Goal: Task Accomplishment & Management: Manage account settings

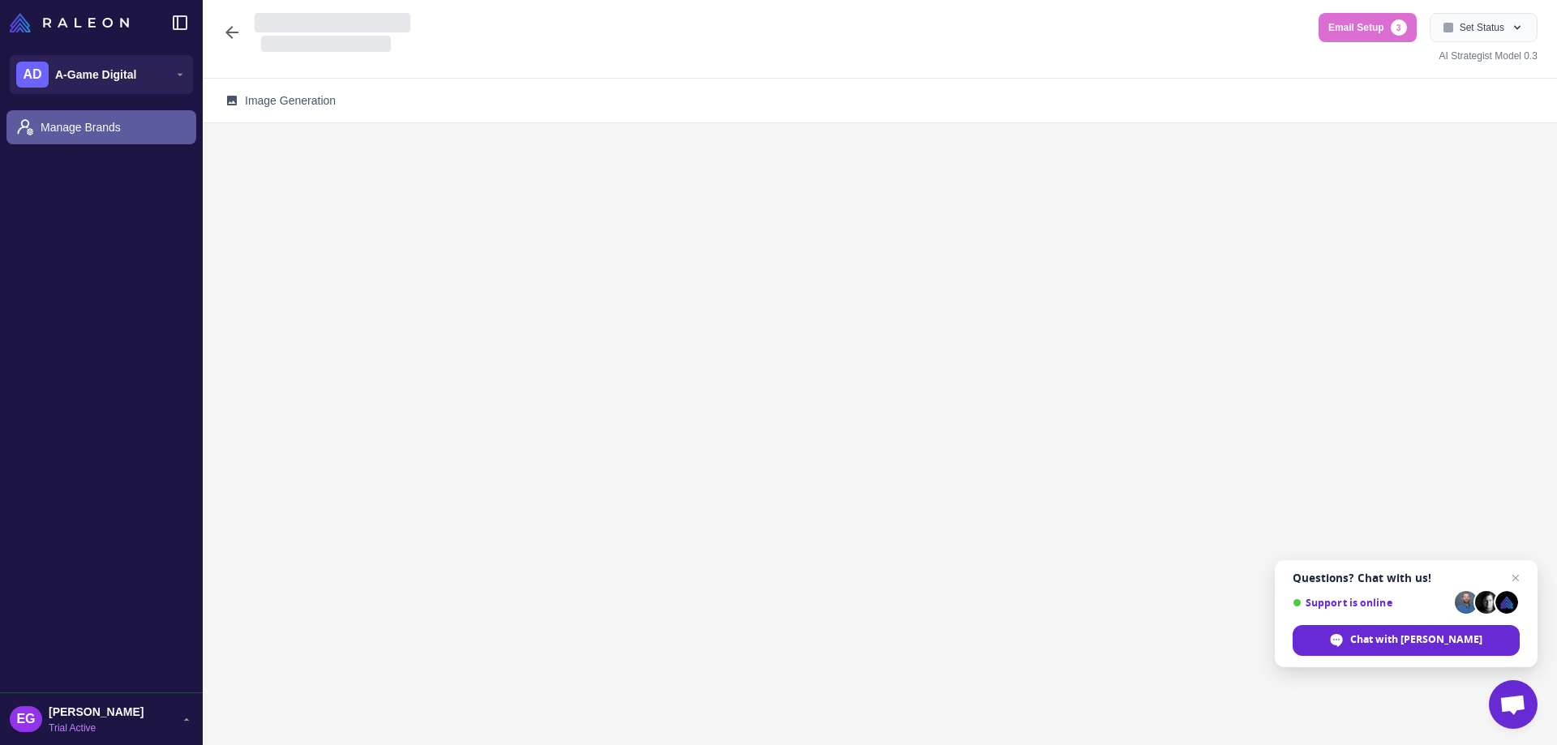
click at [79, 132] on span "Manage Brands" at bounding box center [112, 127] width 143 height 18
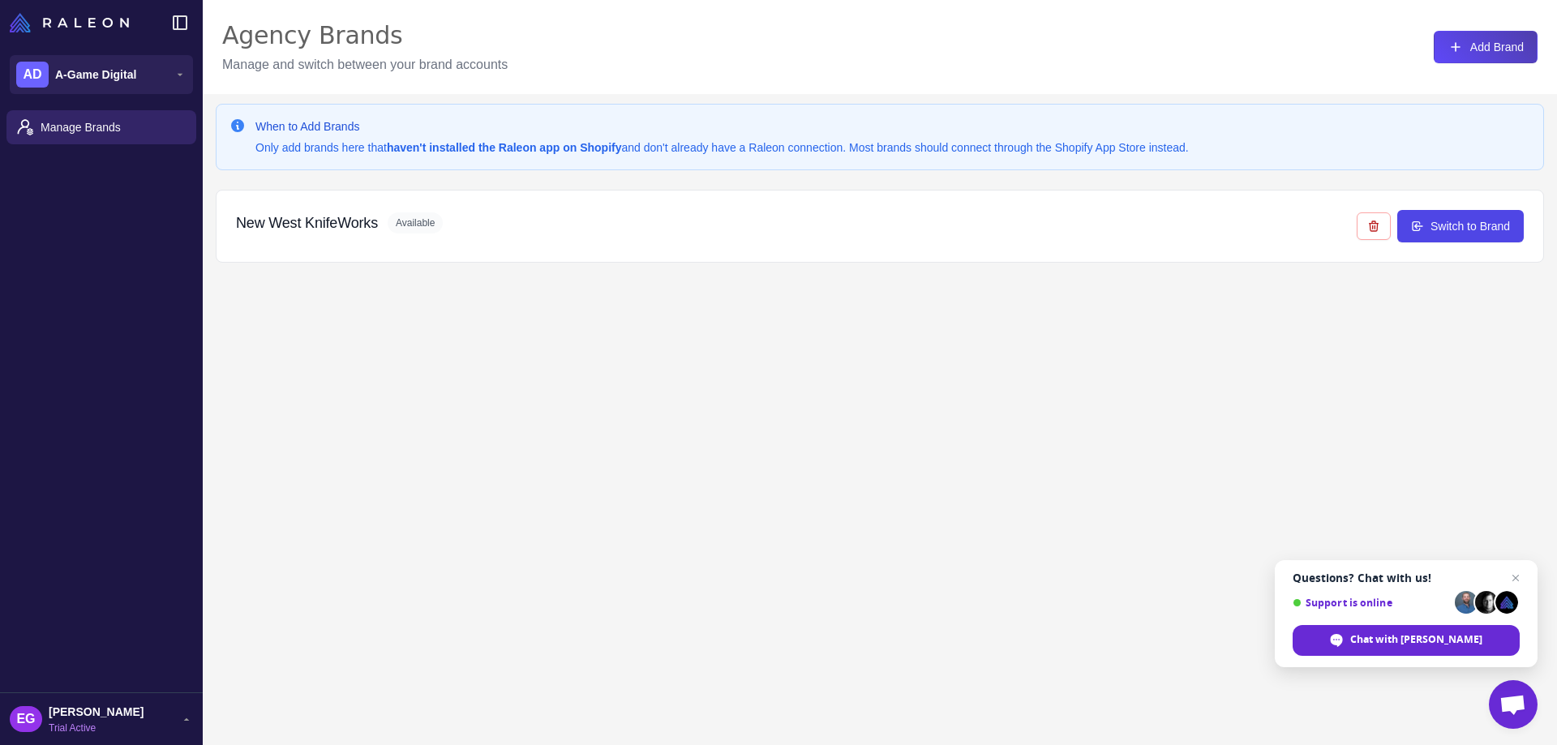
click at [706, 413] on div "When to Add Brands Only add brands here that haven't installed the Raleon app o…" at bounding box center [880, 466] width 1355 height 745
click at [183, 720] on icon at bounding box center [186, 719] width 13 height 13
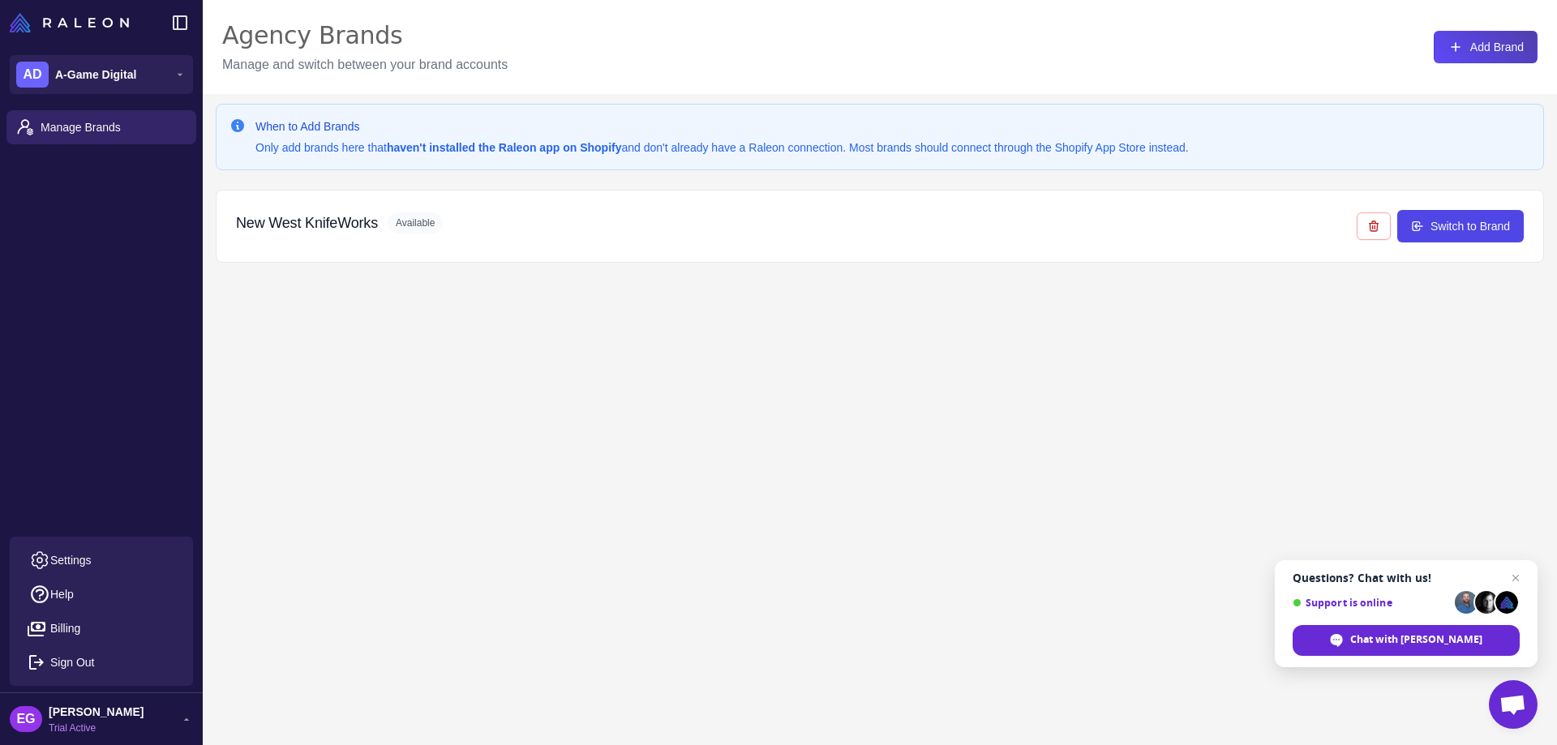
click at [345, 584] on div "When to Add Brands Only add brands here that haven't installed the Raleon app o…" at bounding box center [880, 466] width 1355 height 745
click at [480, 436] on div "When to Add Brands Only add brands here that haven't installed the Raleon app o…" at bounding box center [880, 466] width 1355 height 745
click at [189, 717] on icon at bounding box center [186, 719] width 13 height 13
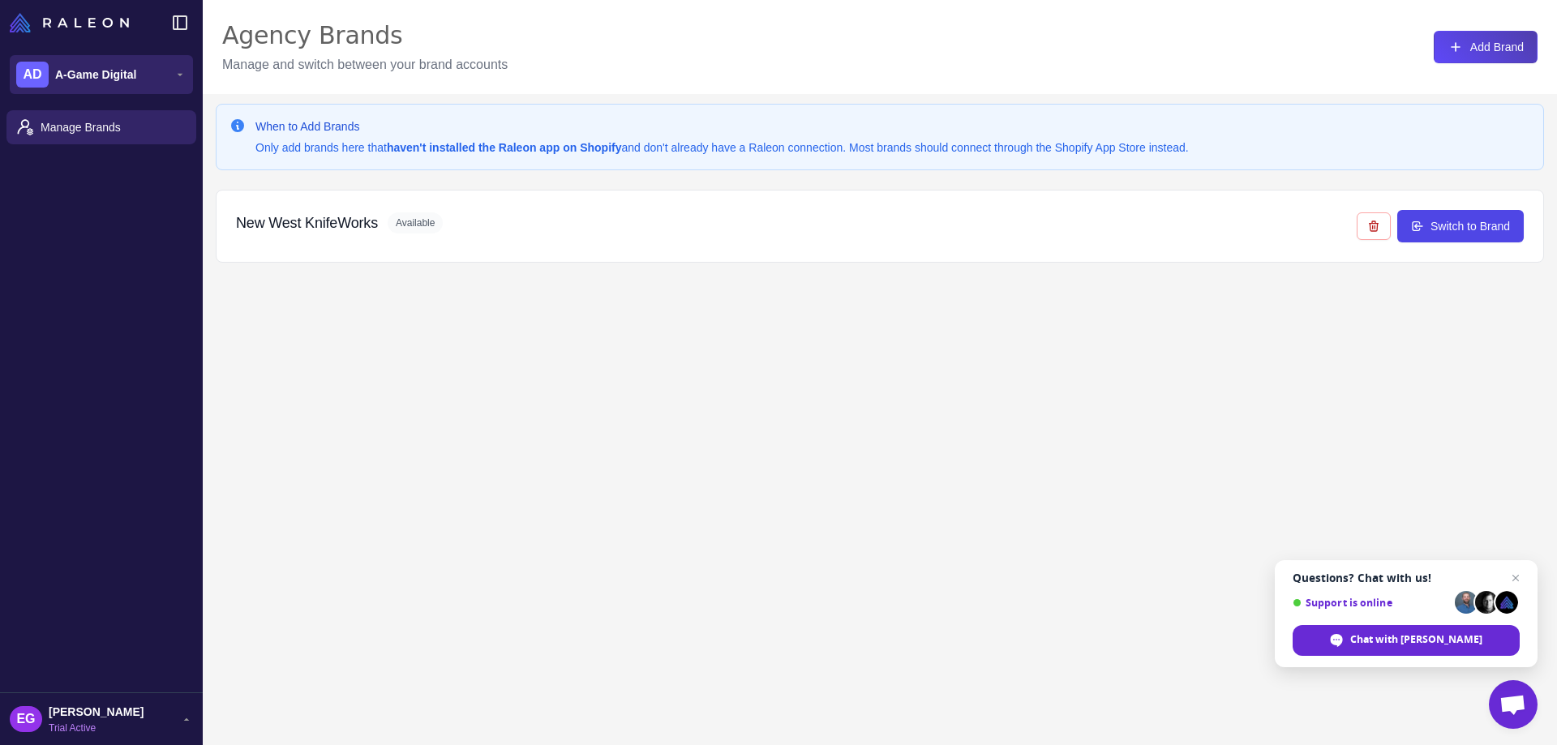
click at [177, 78] on icon at bounding box center [180, 74] width 13 height 13
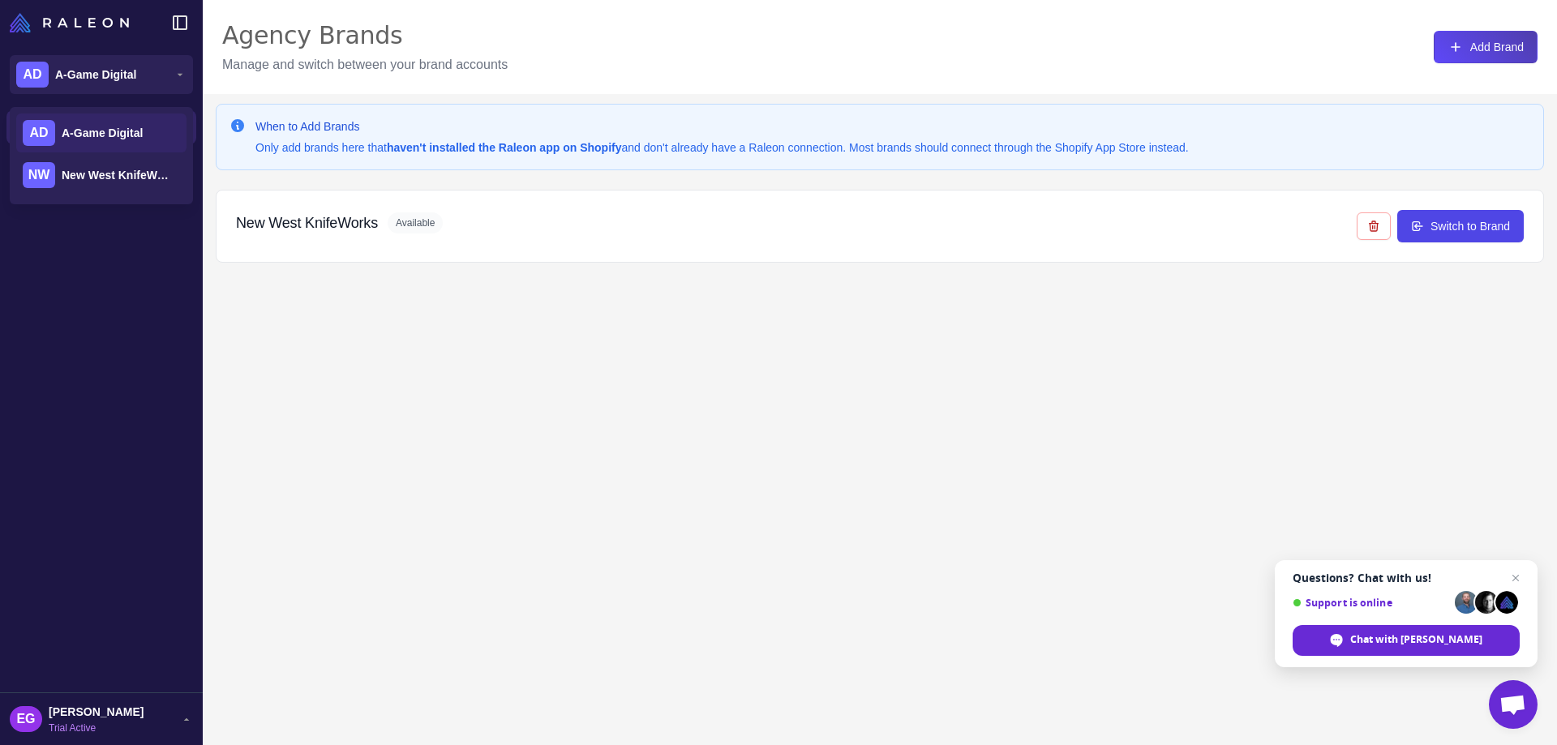
click at [626, 384] on div "When to Add Brands Only add brands here that haven't installed the Raleon app o…" at bounding box center [880, 466] width 1355 height 745
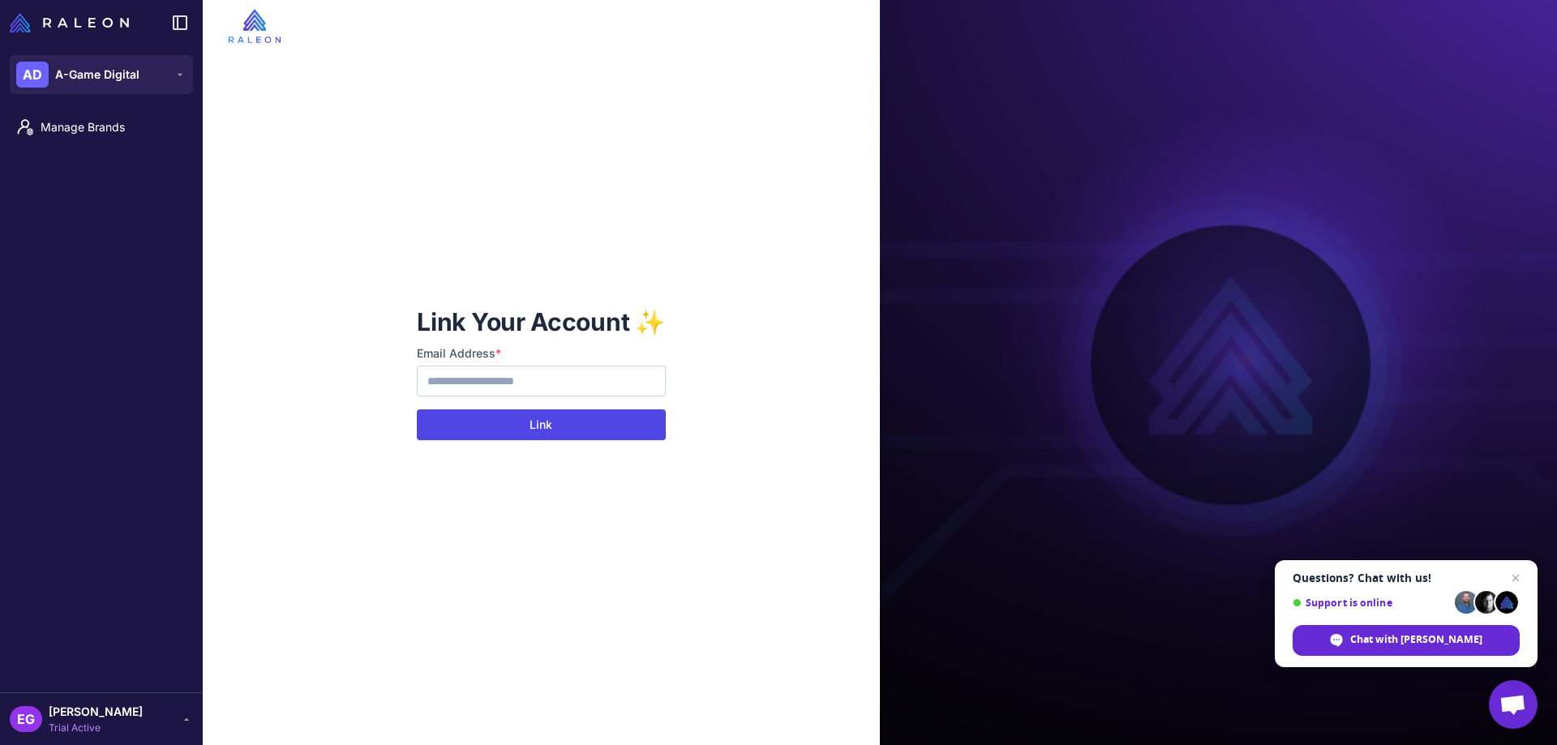
click at [569, 433] on button "Link" at bounding box center [541, 425] width 248 height 31
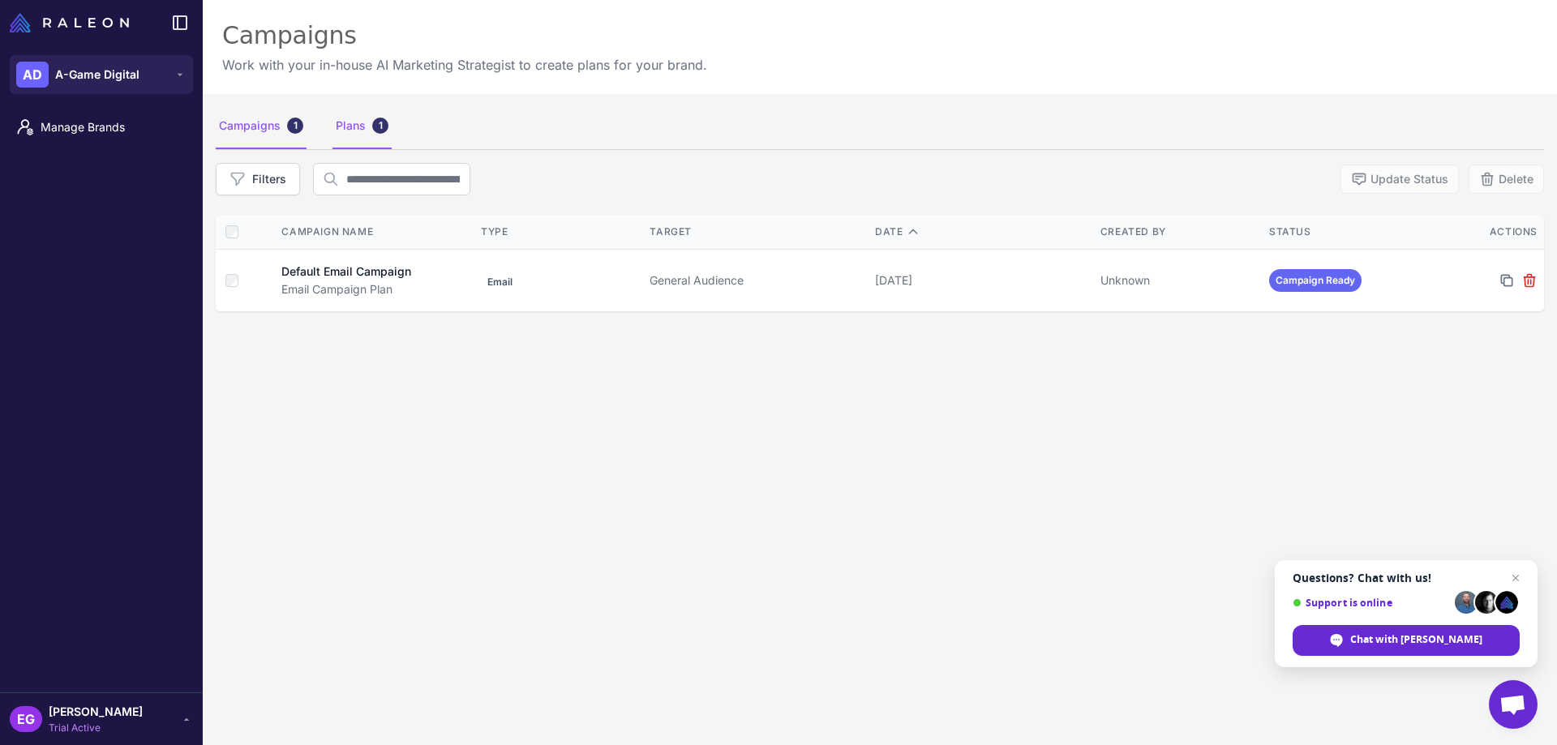
click at [354, 134] on div "Plans 1" at bounding box center [362, 126] width 59 height 45
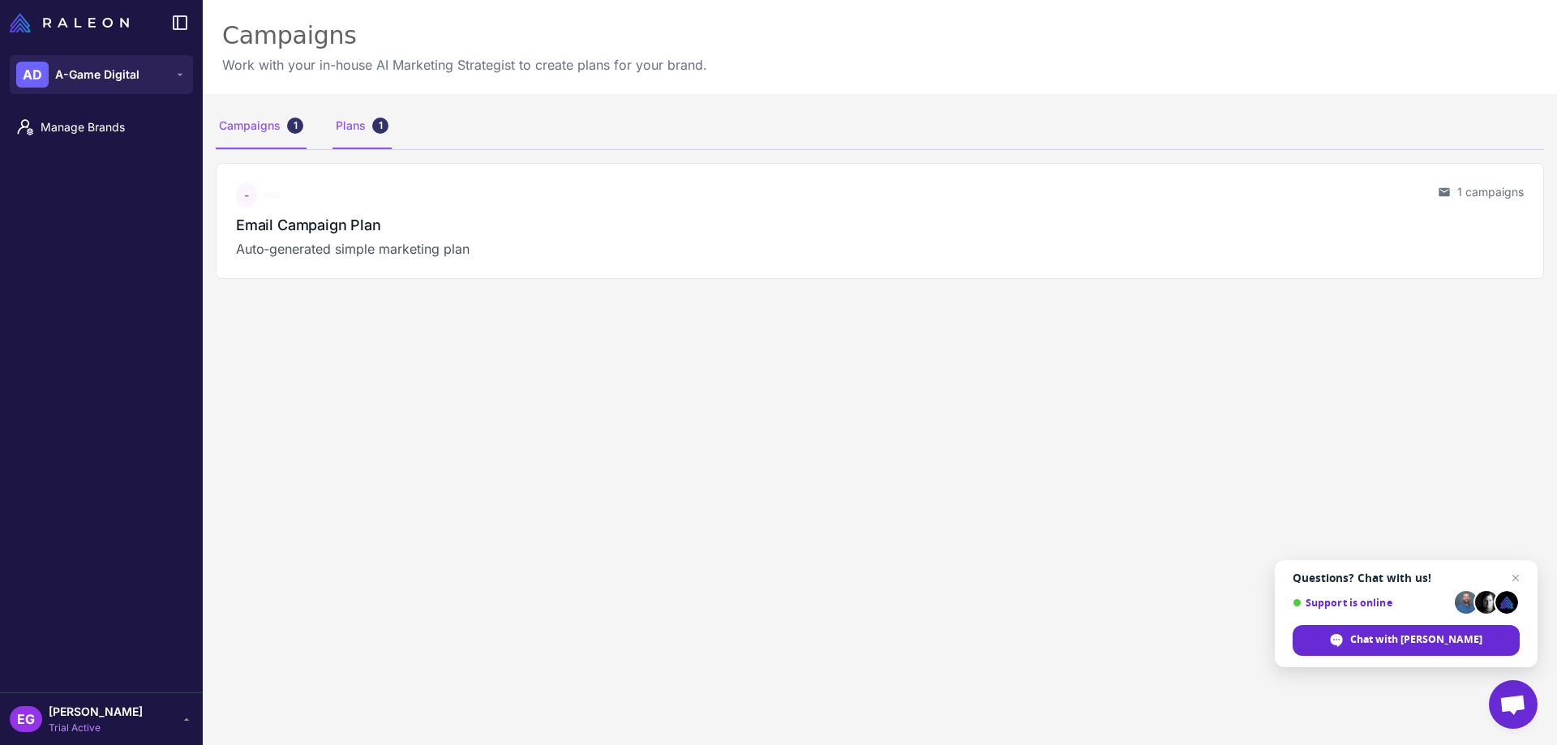
click at [271, 134] on div "Campaigns 1" at bounding box center [261, 126] width 91 height 45
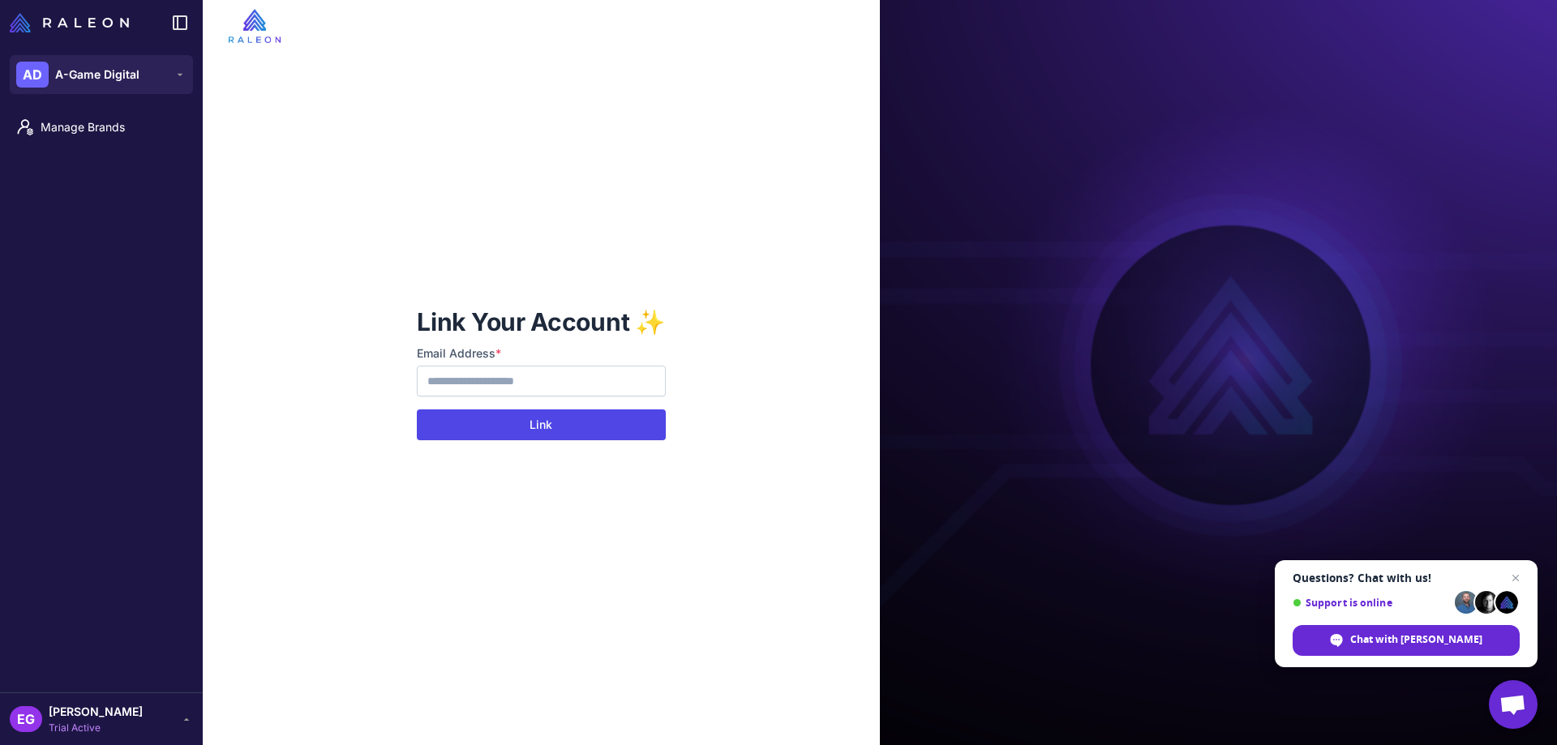
click at [511, 426] on button "Link" at bounding box center [541, 425] width 248 height 31
click at [543, 423] on button "Link" at bounding box center [541, 425] width 248 height 31
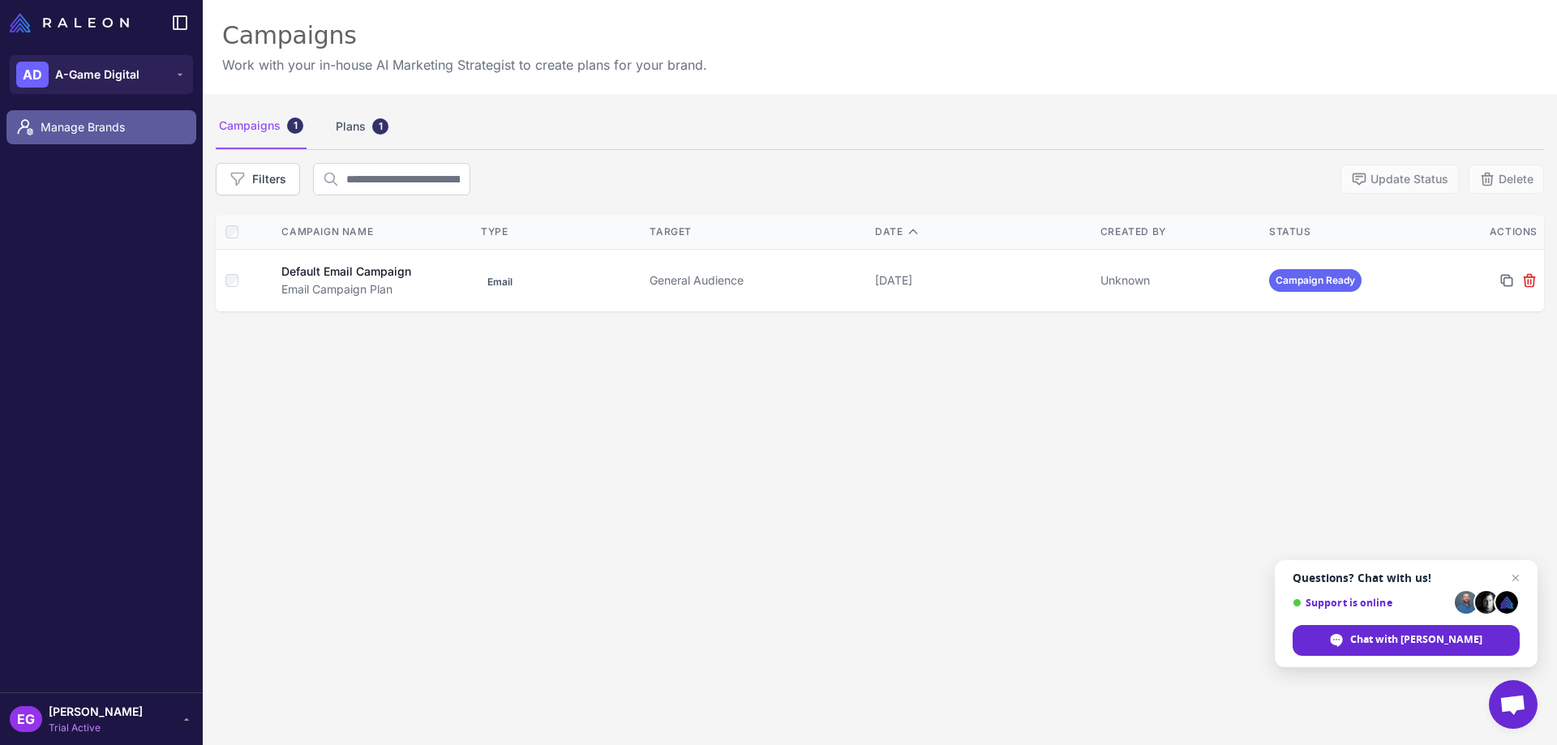
click at [130, 135] on span "Manage Brands" at bounding box center [112, 127] width 143 height 18
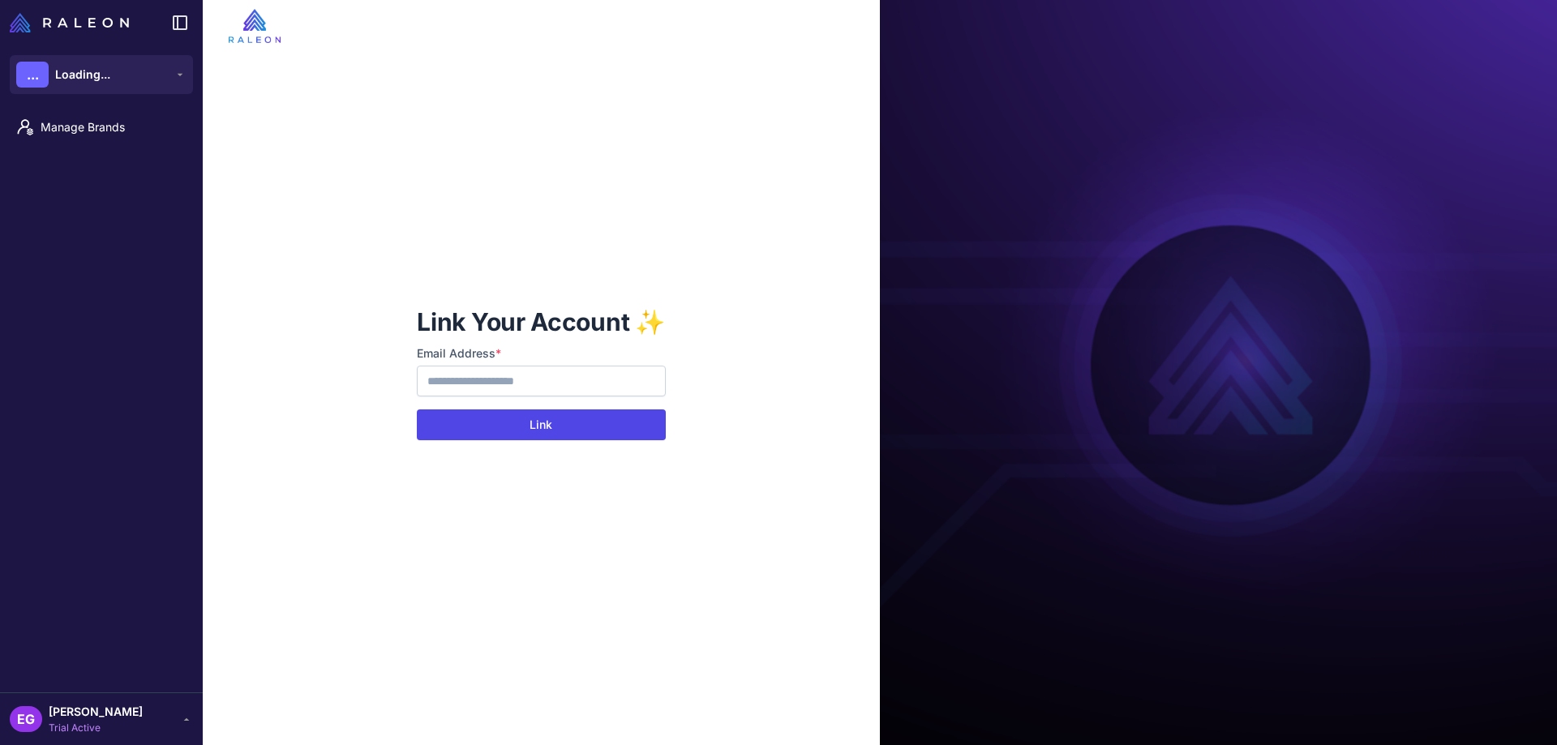
click at [552, 425] on button "Link" at bounding box center [541, 425] width 248 height 31
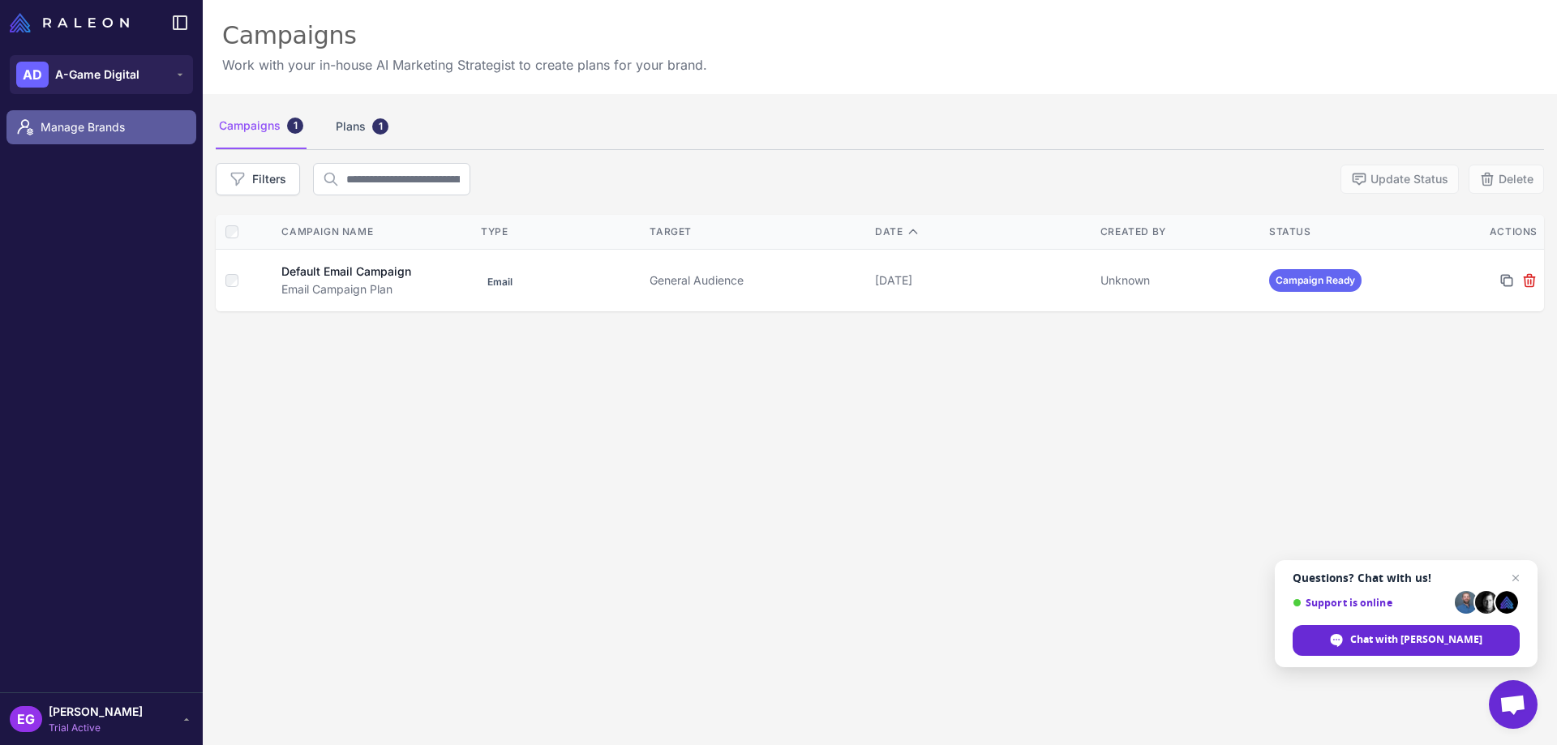
click at [76, 129] on span "Manage Brands" at bounding box center [112, 127] width 143 height 18
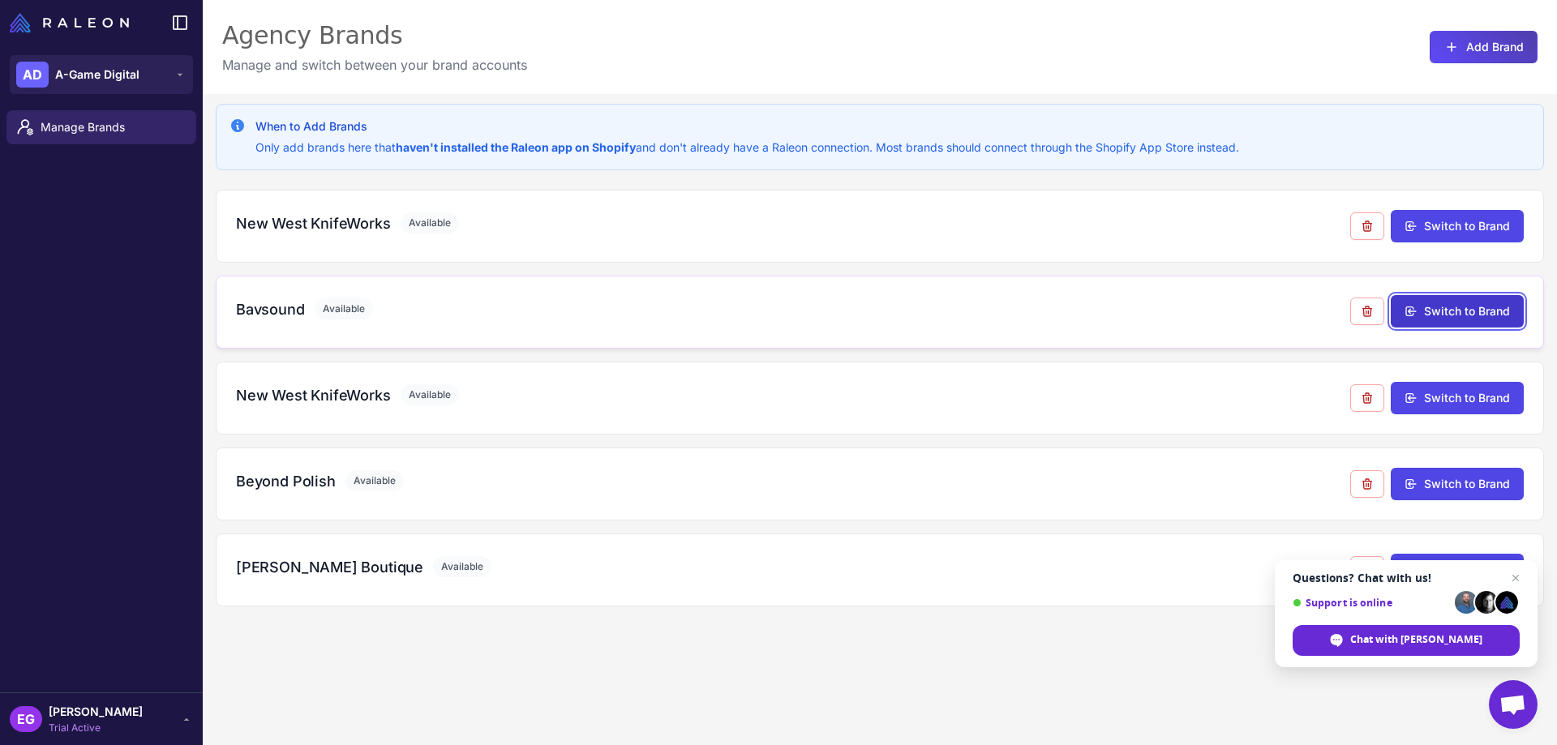
click at [1444, 308] on button "Switch to Brand" at bounding box center [1457, 311] width 133 height 32
